Goal: Complete application form

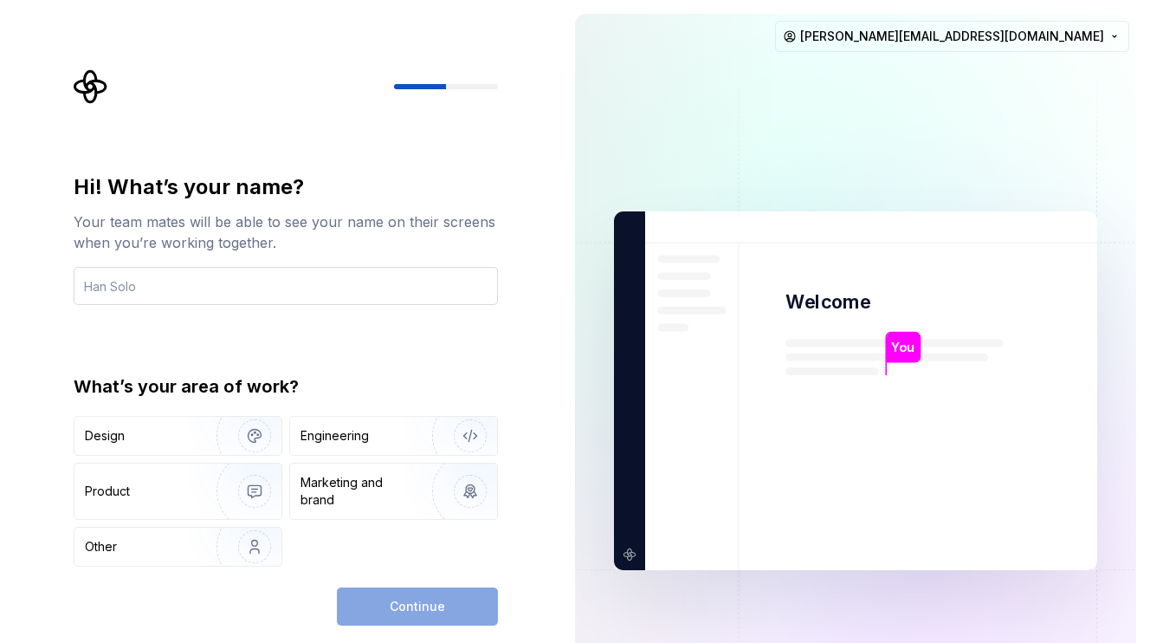
click at [245, 292] on input "text" at bounding box center [286, 286] width 424 height 38
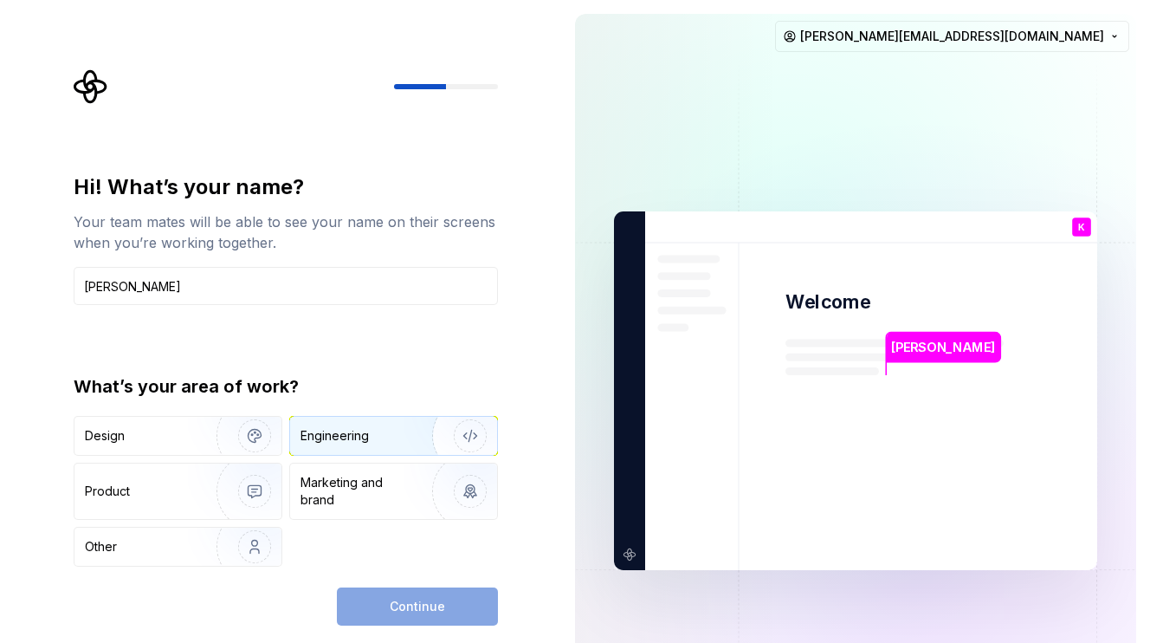
type input "[PERSON_NAME]"
click at [335, 435] on div "Engineering" at bounding box center [335, 435] width 68 height 17
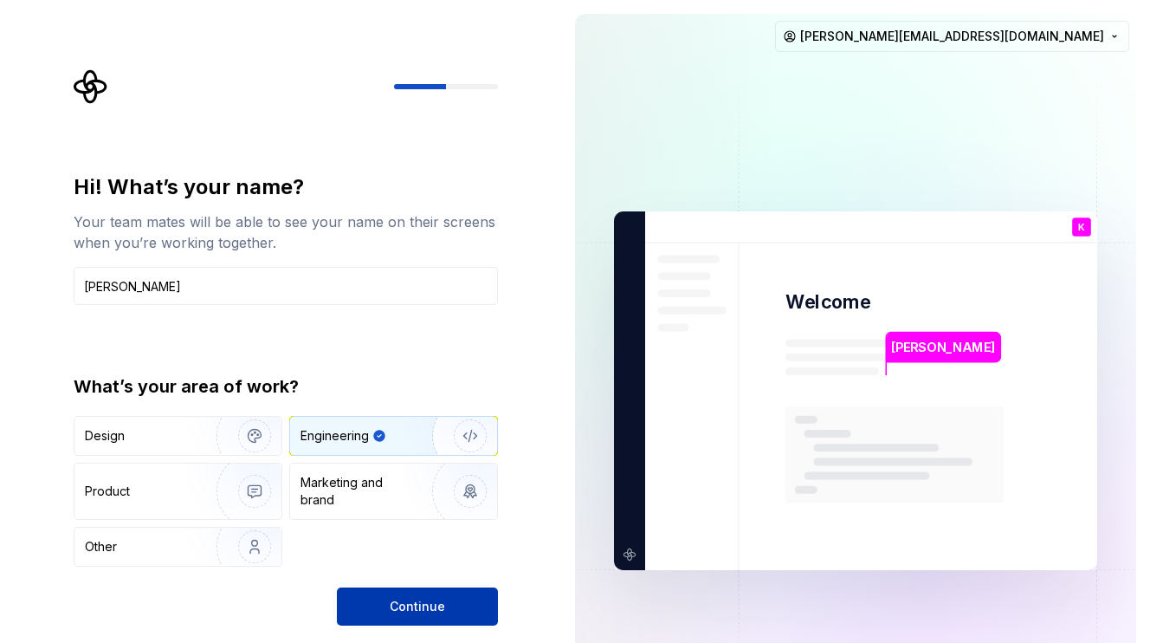
click at [436, 602] on span "Continue" at bounding box center [417, 606] width 55 height 17
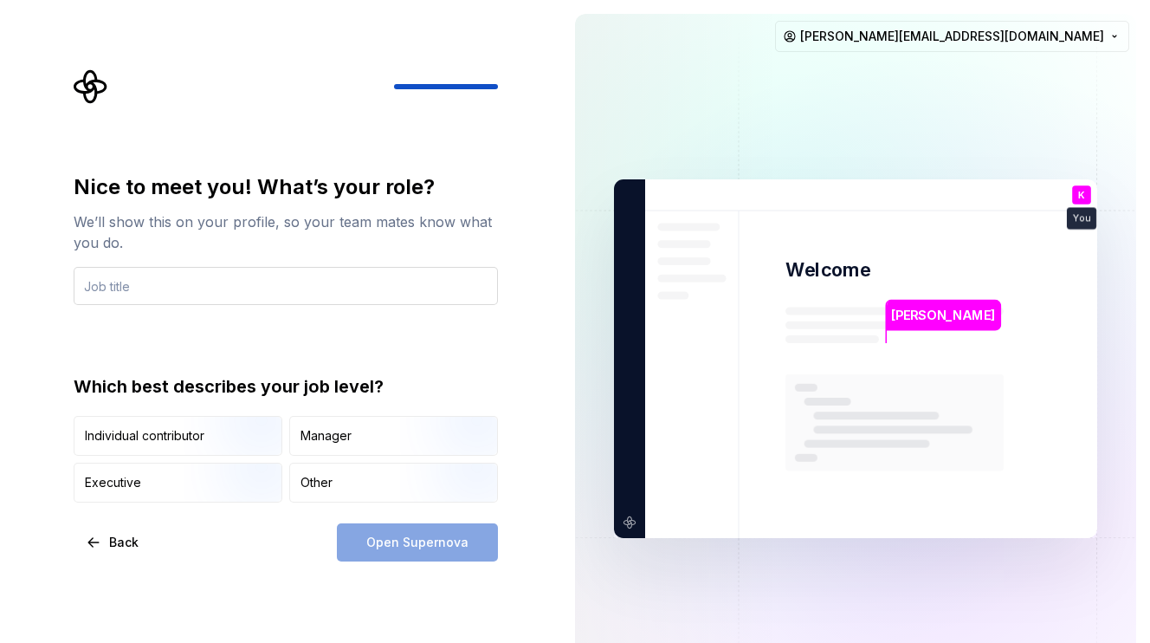
click at [240, 288] on input "text" at bounding box center [286, 286] width 424 height 38
type input "Mobile developer"
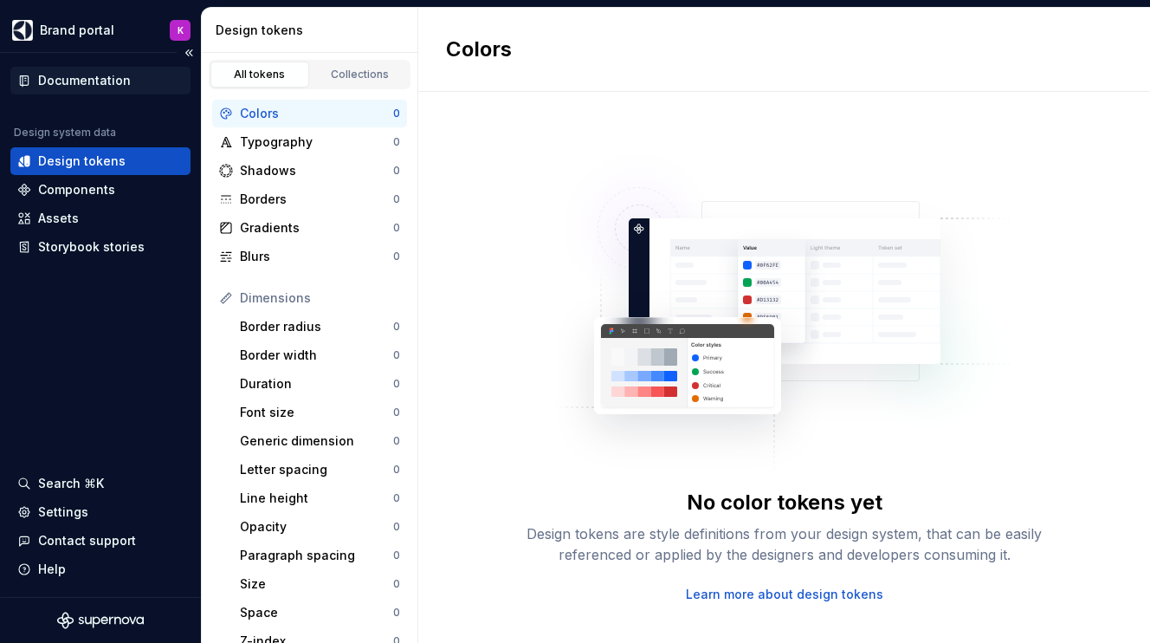
click at [96, 89] on div "Documentation" at bounding box center [100, 81] width 180 height 28
click at [103, 470] on div "Search ⌘K" at bounding box center [100, 483] width 180 height 28
